Goal: Information Seeking & Learning: Compare options

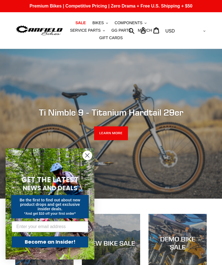
click at [85, 153] on circle "Close dialog" at bounding box center [87, 155] width 9 height 9
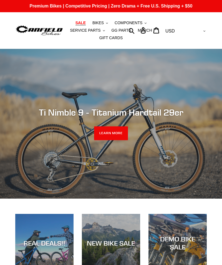
click at [86, 22] on span "SALE" at bounding box center [81, 23] width 10 height 5
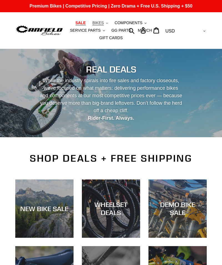
click at [102, 21] on span "BIKES" at bounding box center [97, 23] width 11 height 5
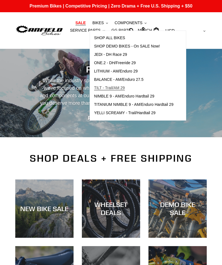
click at [117, 88] on span "TILT - Trail/AM 29" at bounding box center [109, 88] width 31 height 5
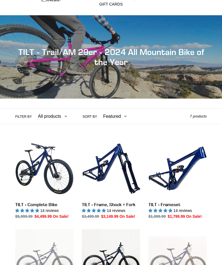
scroll to position [38, 0]
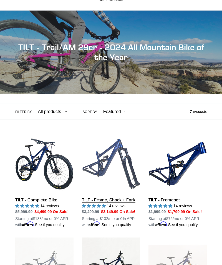
click at [109, 158] on link "TILT - Frame, Shock + Fork" at bounding box center [111, 181] width 58 height 93
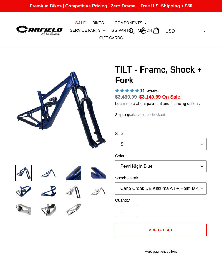
select select "highest-rating"
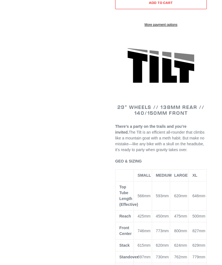
scroll to position [227, 0]
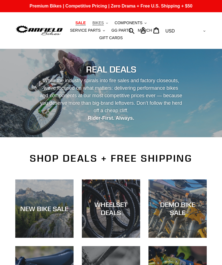
click at [101, 21] on span "BIKES" at bounding box center [97, 23] width 11 height 5
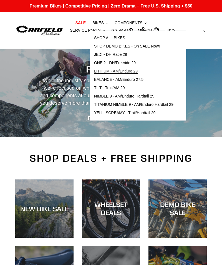
click at [127, 72] on span "LITHIUM - AM/Enduro 29" at bounding box center [116, 71] width 44 height 5
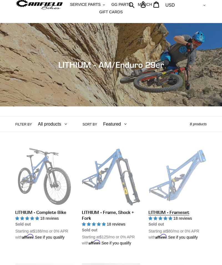
click at [178, 176] on link "LITHIUM - Frameset" at bounding box center [178, 193] width 58 height 93
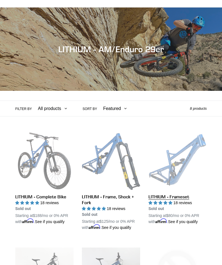
scroll to position [52, 0]
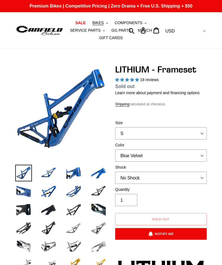
select select "highest-rating"
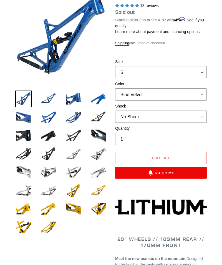
scroll to position [72, 0]
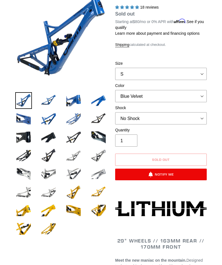
click at [76, 117] on img at bounding box center [73, 118] width 17 height 17
